Goal: Task Accomplishment & Management: Use online tool/utility

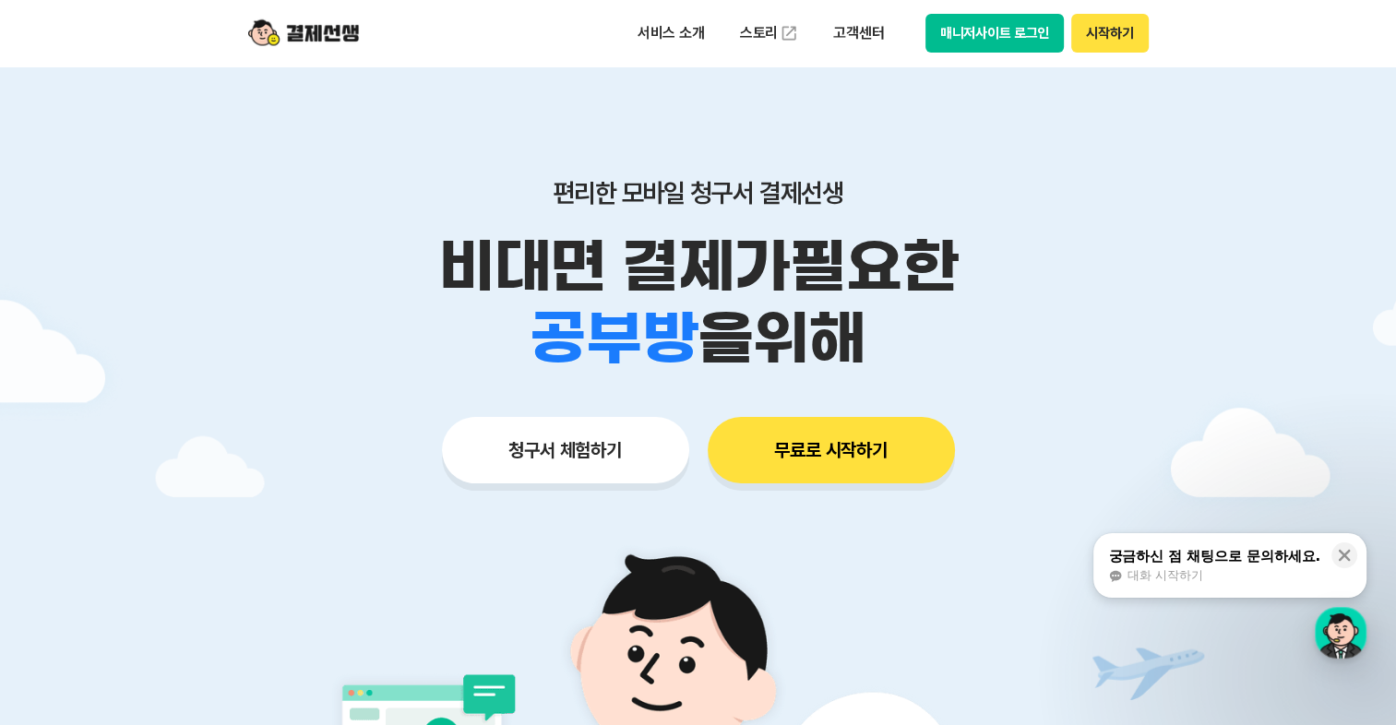
click at [580, 454] on button "청구서 체험하기" at bounding box center [565, 450] width 247 height 66
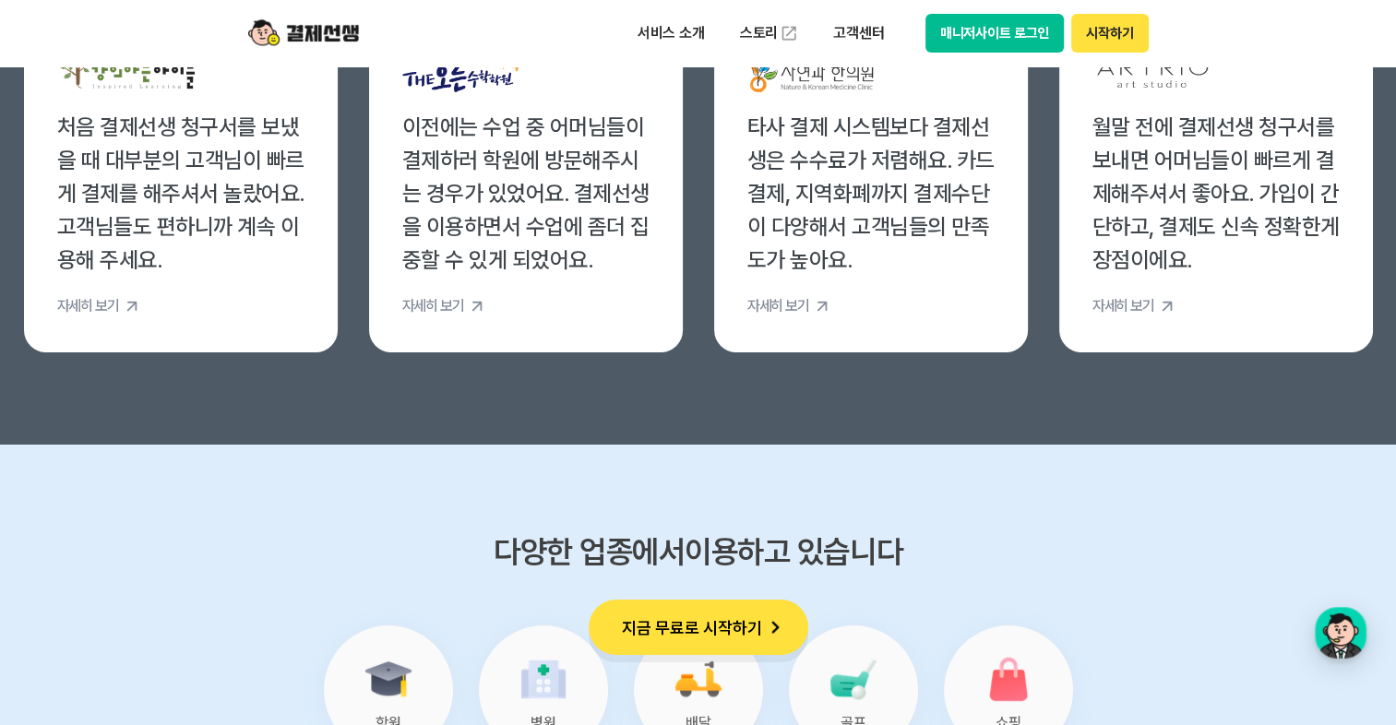
scroll to position [7051, 0]
